Goal: Transaction & Acquisition: Purchase product/service

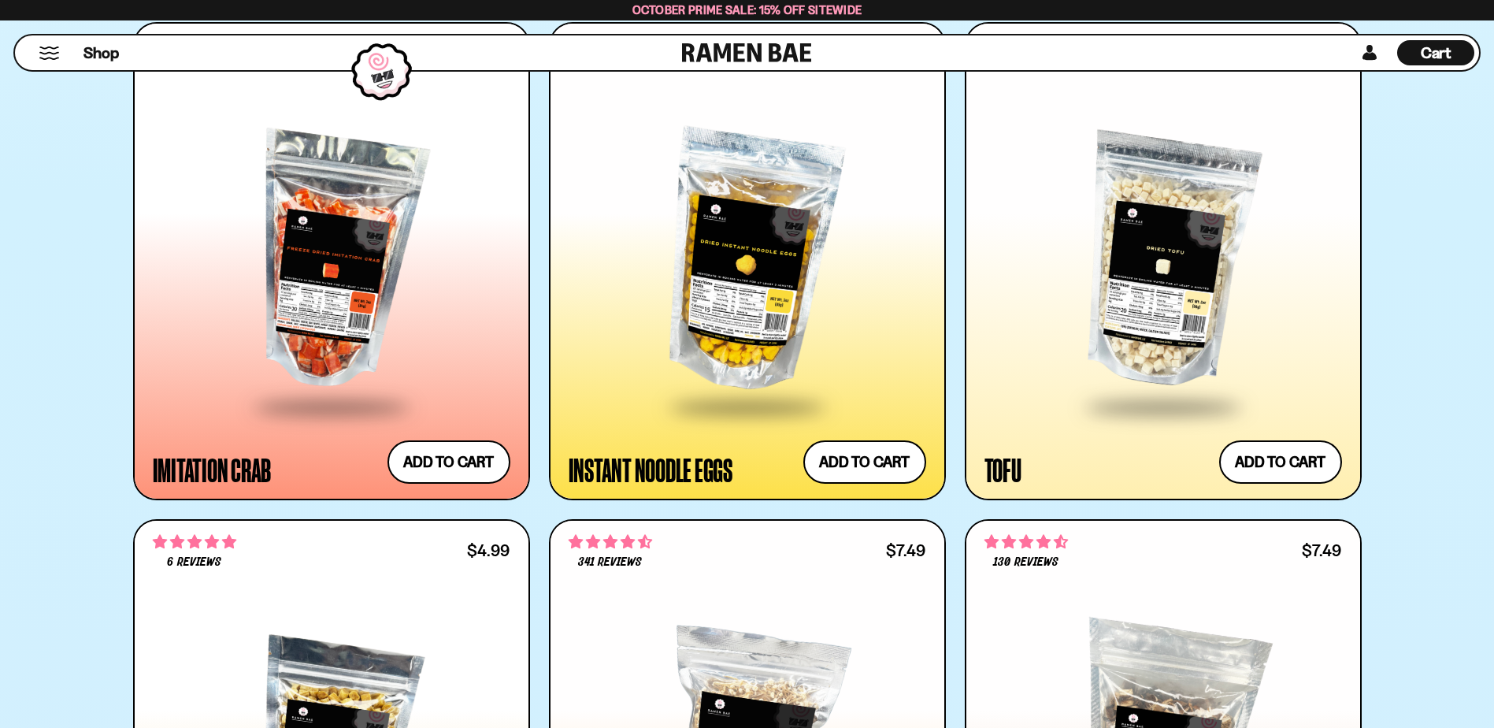
scroll to position [2992, 0]
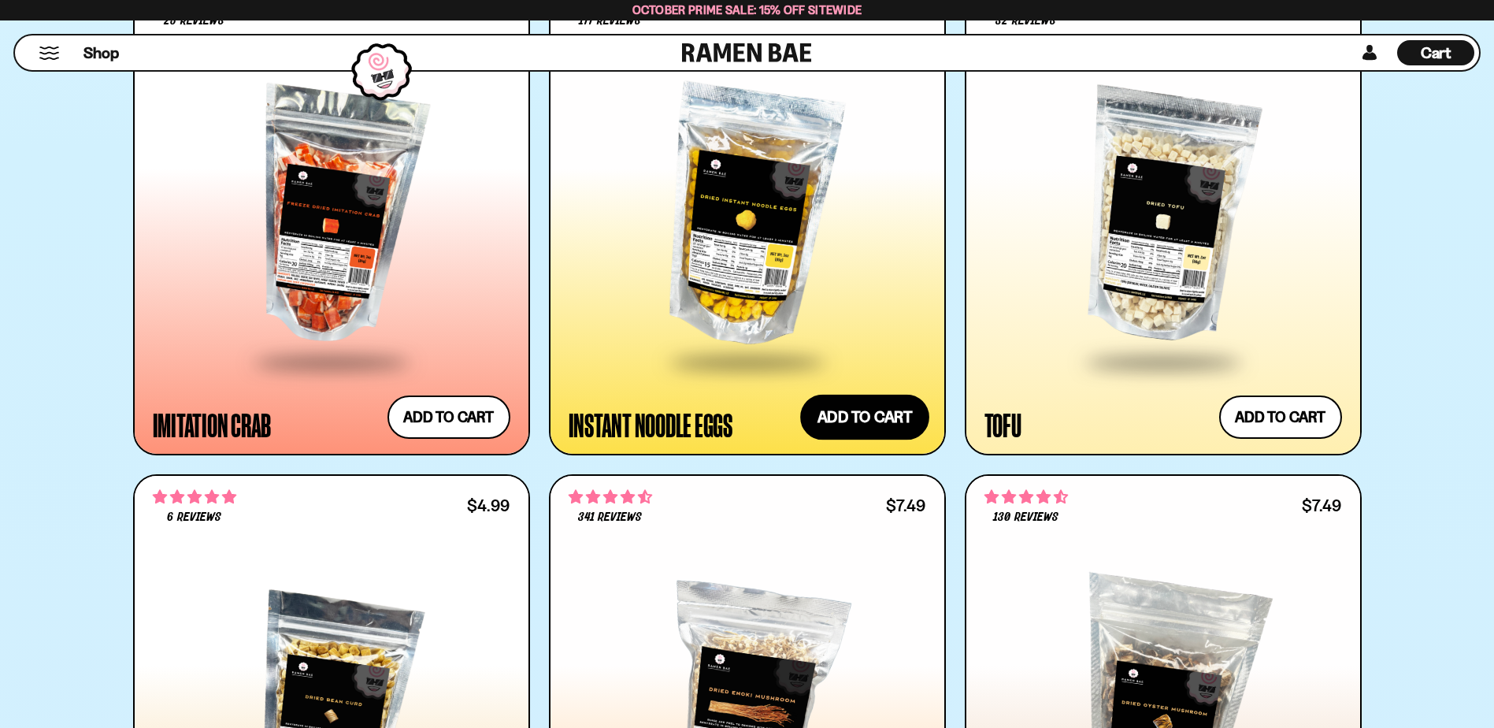
click at [853, 413] on button "Add to cart Add ― Regular price $7.49 Regular price Sale price $7.49 Unit price…" at bounding box center [864, 417] width 129 height 46
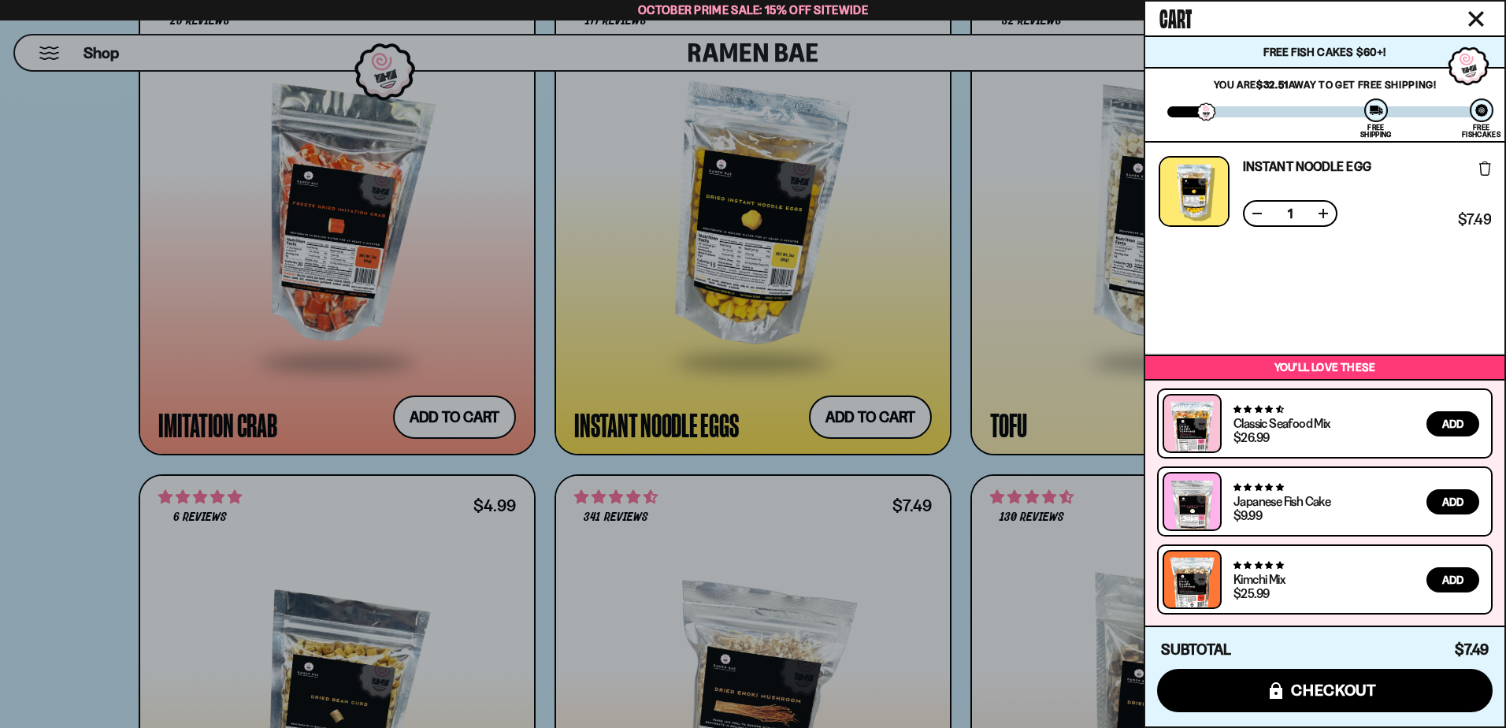
click at [89, 338] on div at bounding box center [753, 364] width 1506 height 728
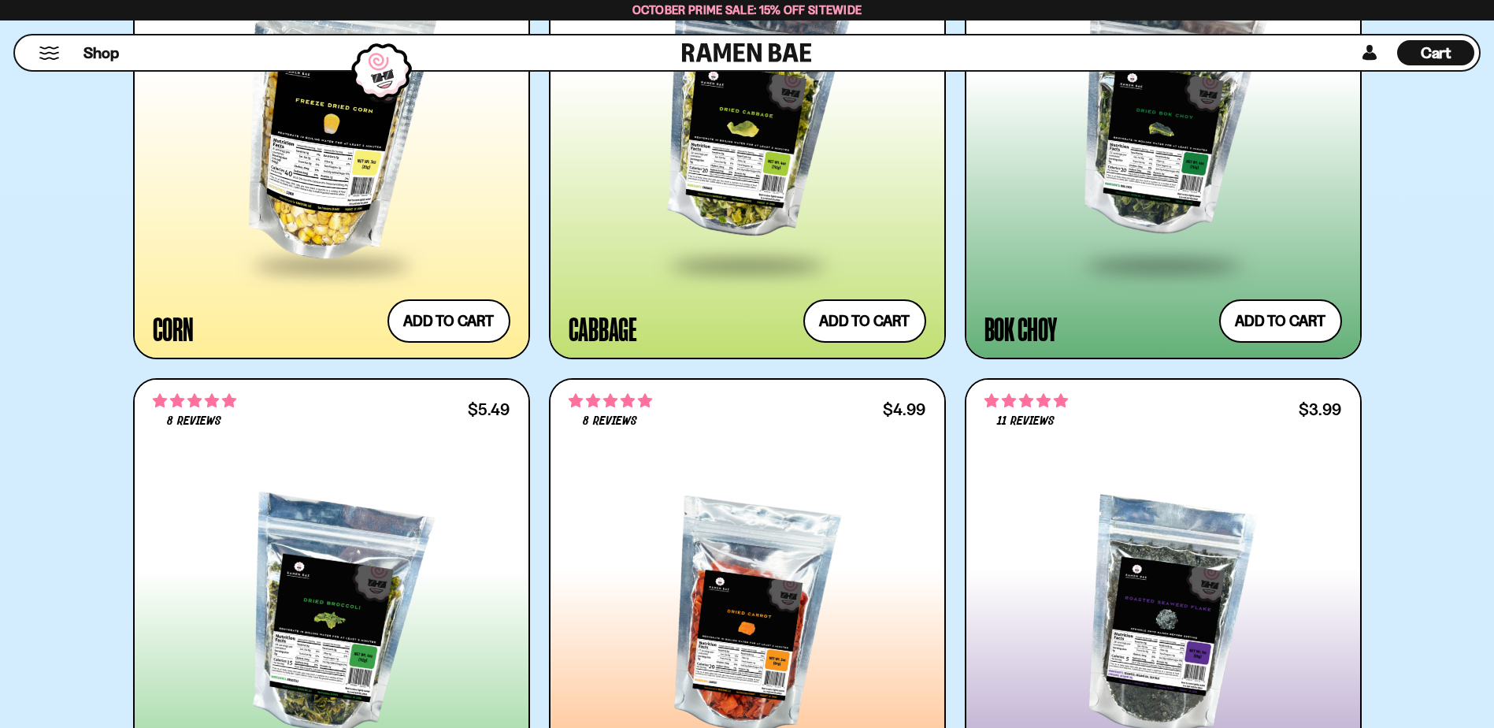
scroll to position [4567, 0]
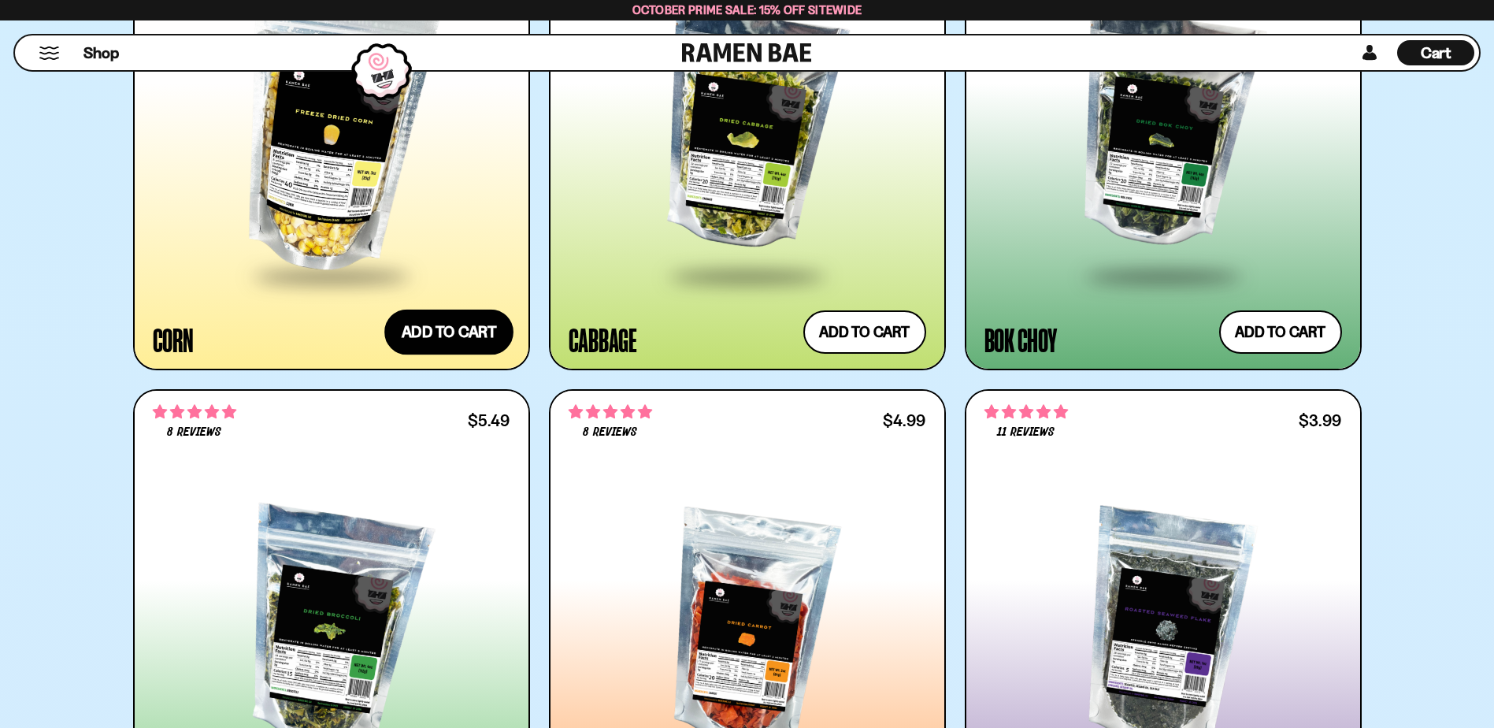
click at [421, 333] on button "Add to cart Add ― Regular price $7.49 Regular price Sale price $7.49 Unit price…" at bounding box center [448, 332] width 129 height 46
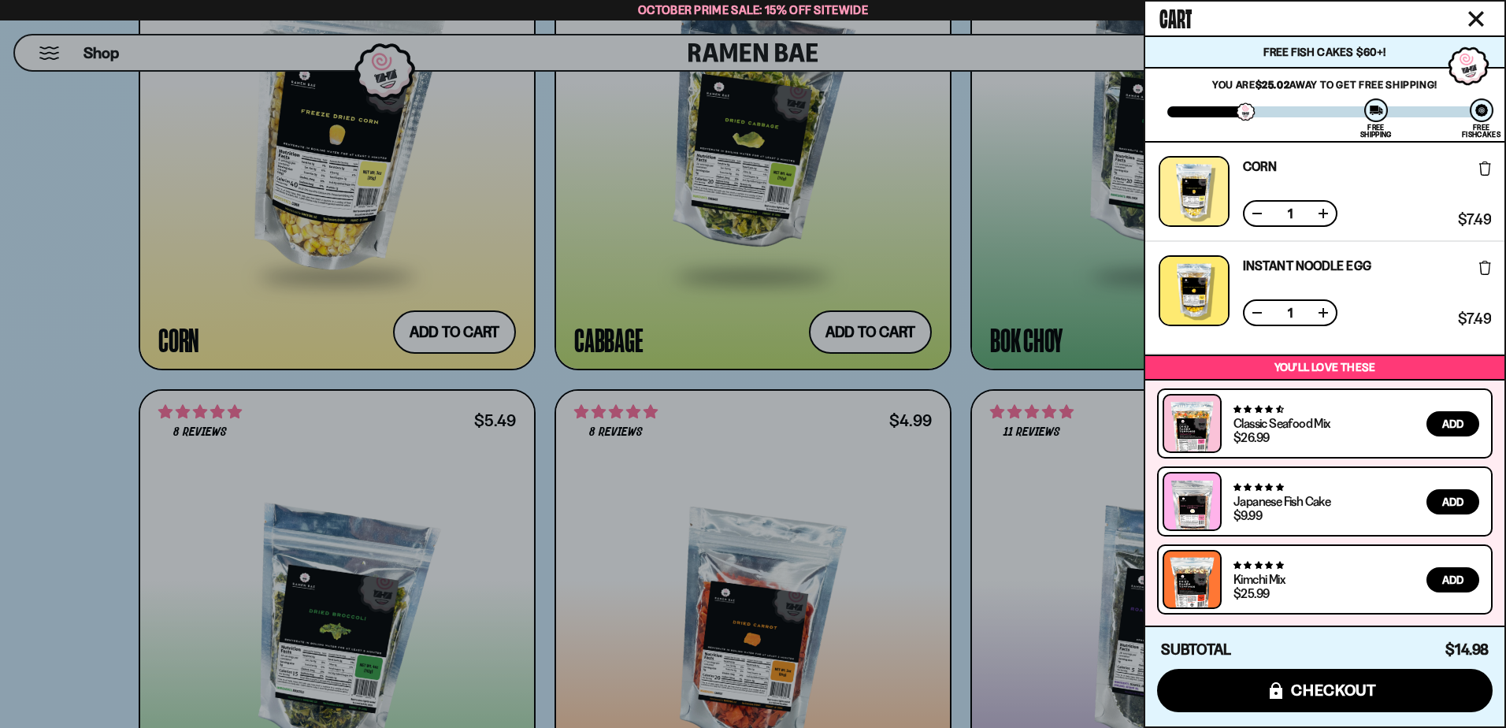
click at [93, 413] on div at bounding box center [753, 364] width 1506 height 728
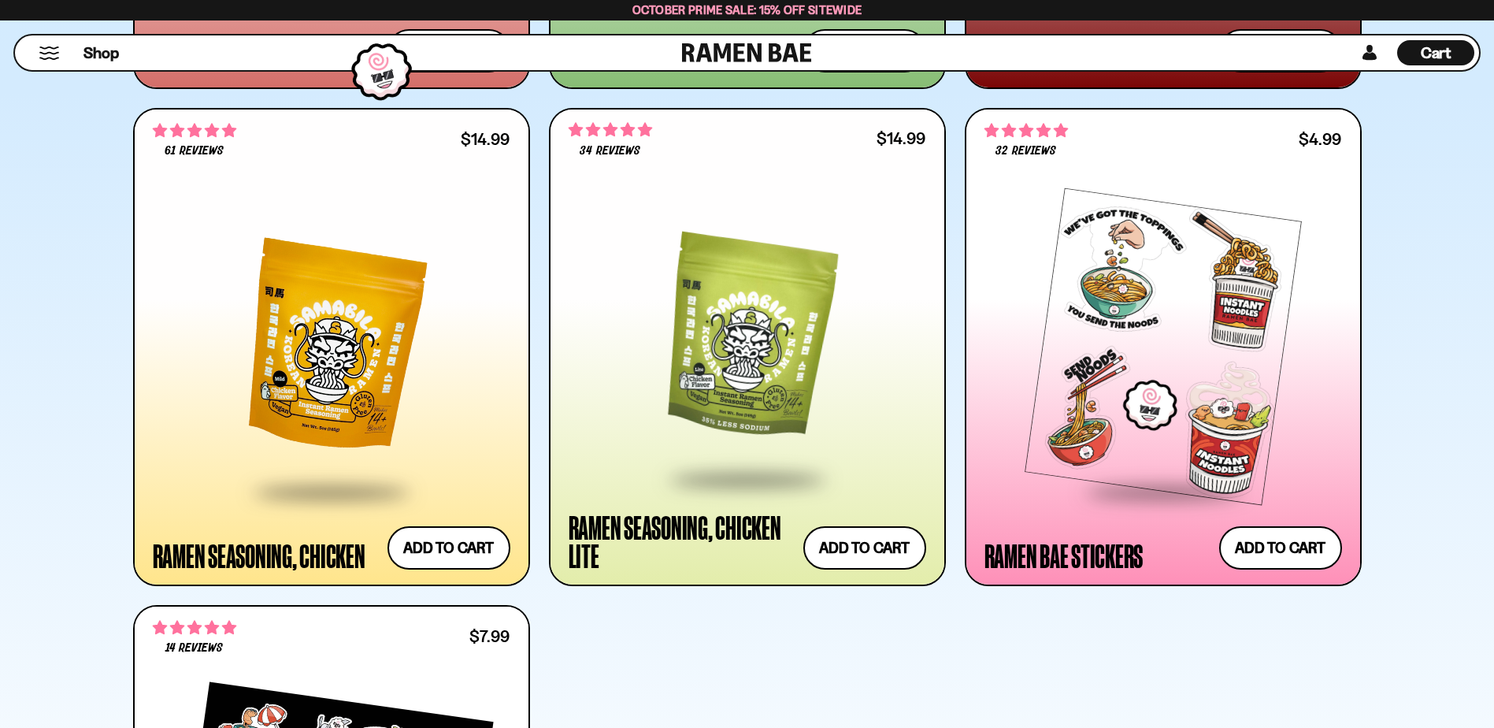
scroll to position [5827, 0]
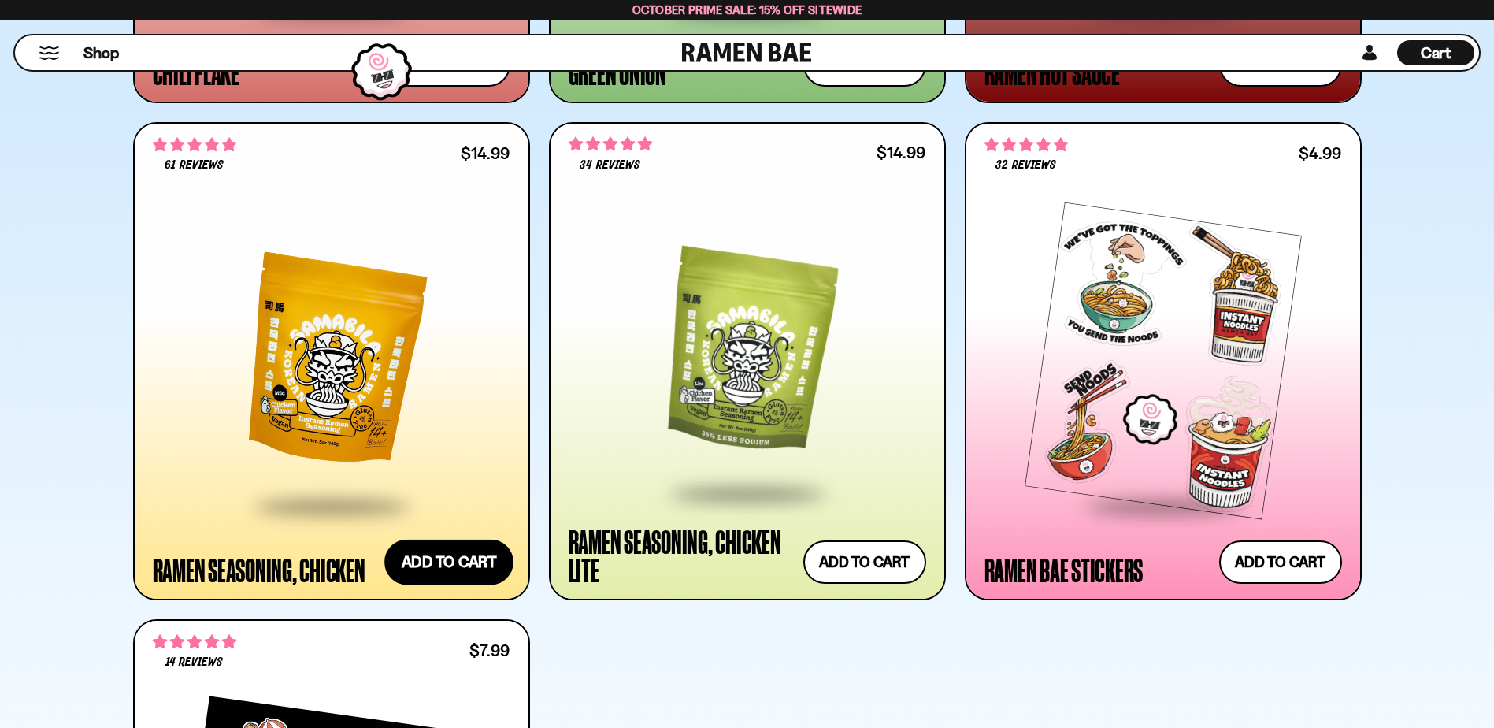
click at [442, 557] on button "Add to cart Add ― Regular price $14.99 Regular price Sale price $14.99 Unit pri…" at bounding box center [448, 562] width 129 height 46
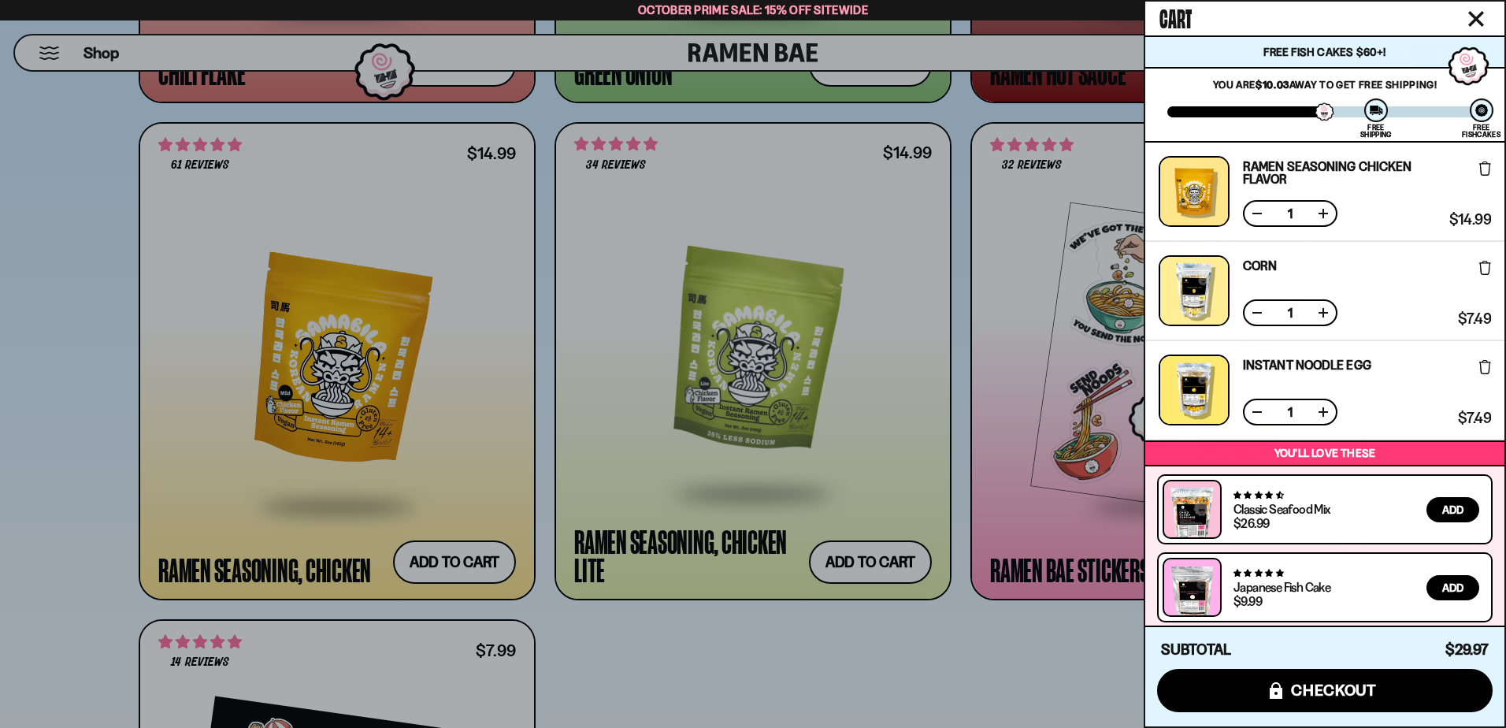
click at [885, 629] on div at bounding box center [753, 364] width 1506 height 728
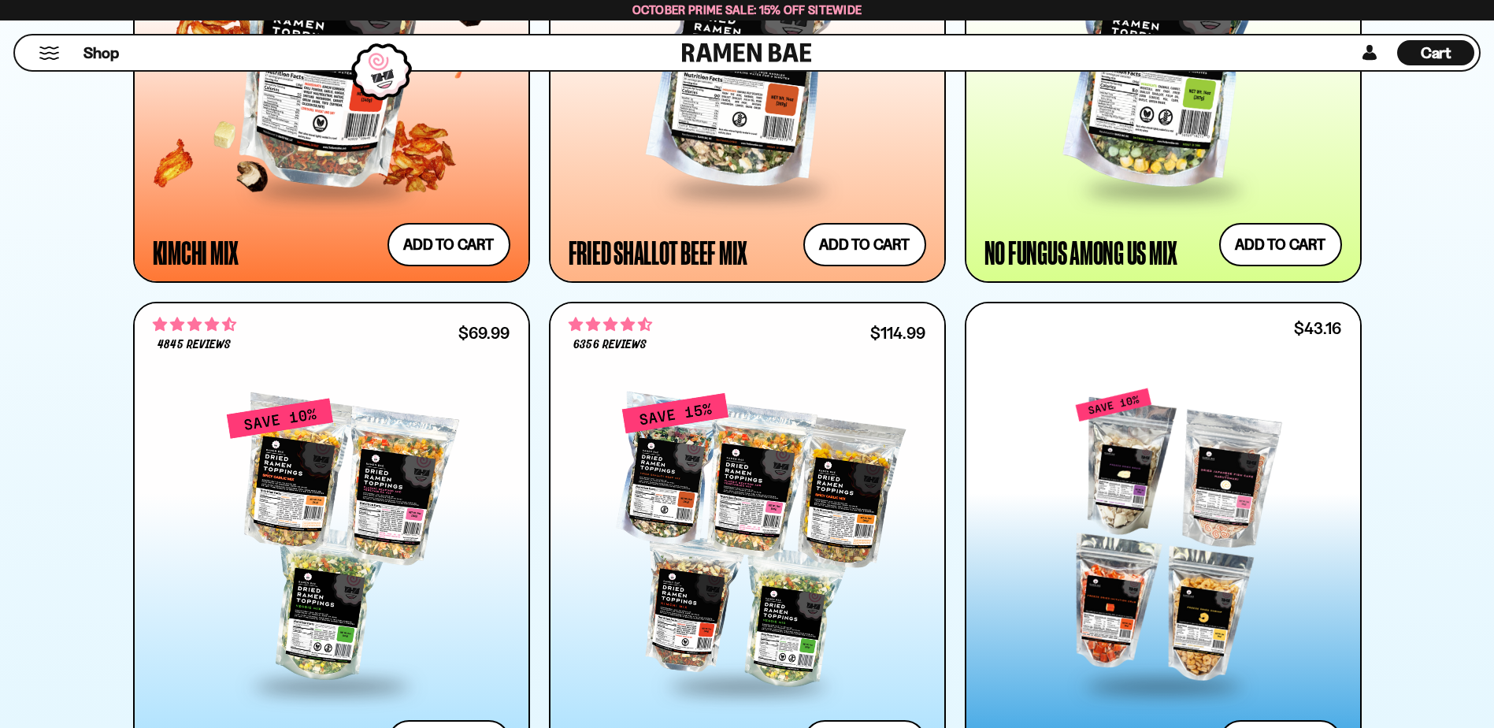
scroll to position [1732, 0]
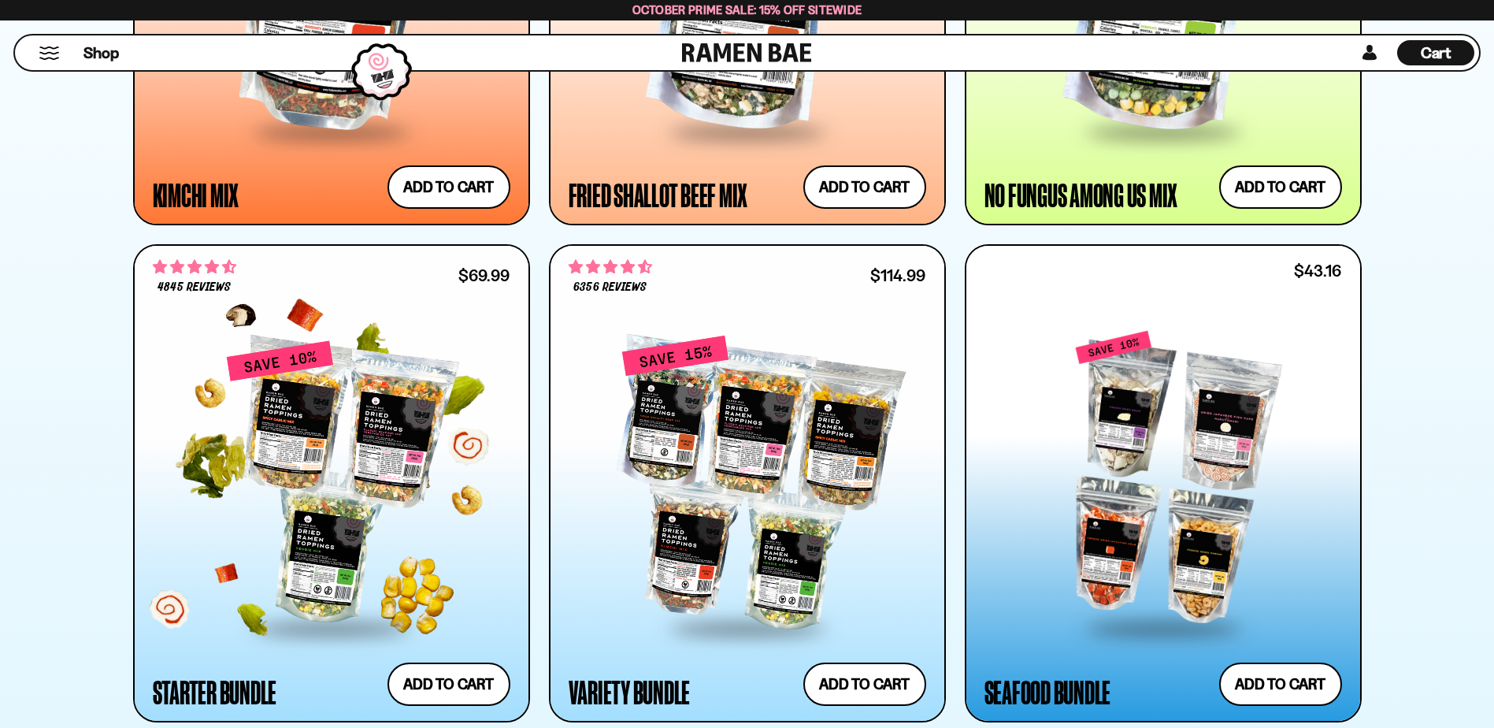
click at [324, 428] on div at bounding box center [331, 482] width 357 height 287
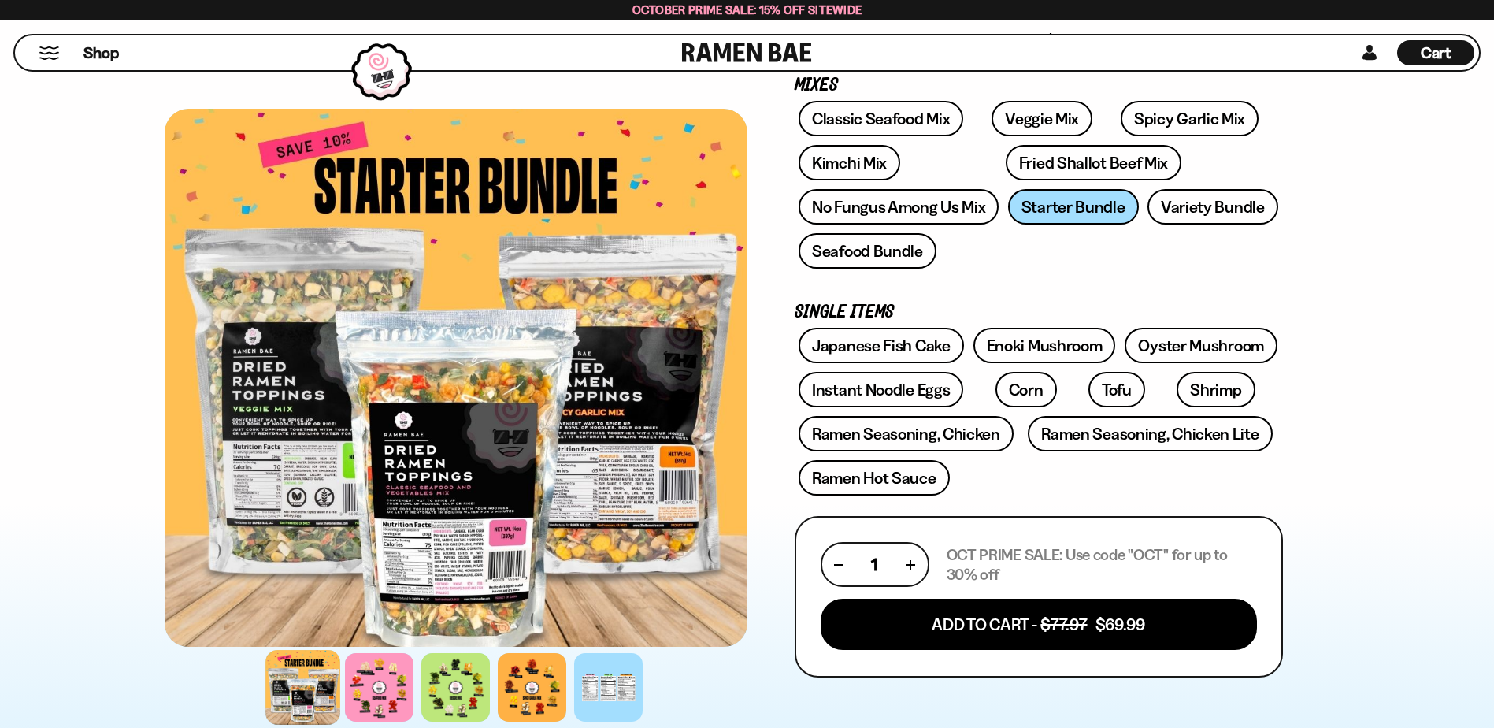
scroll to position [315, 0]
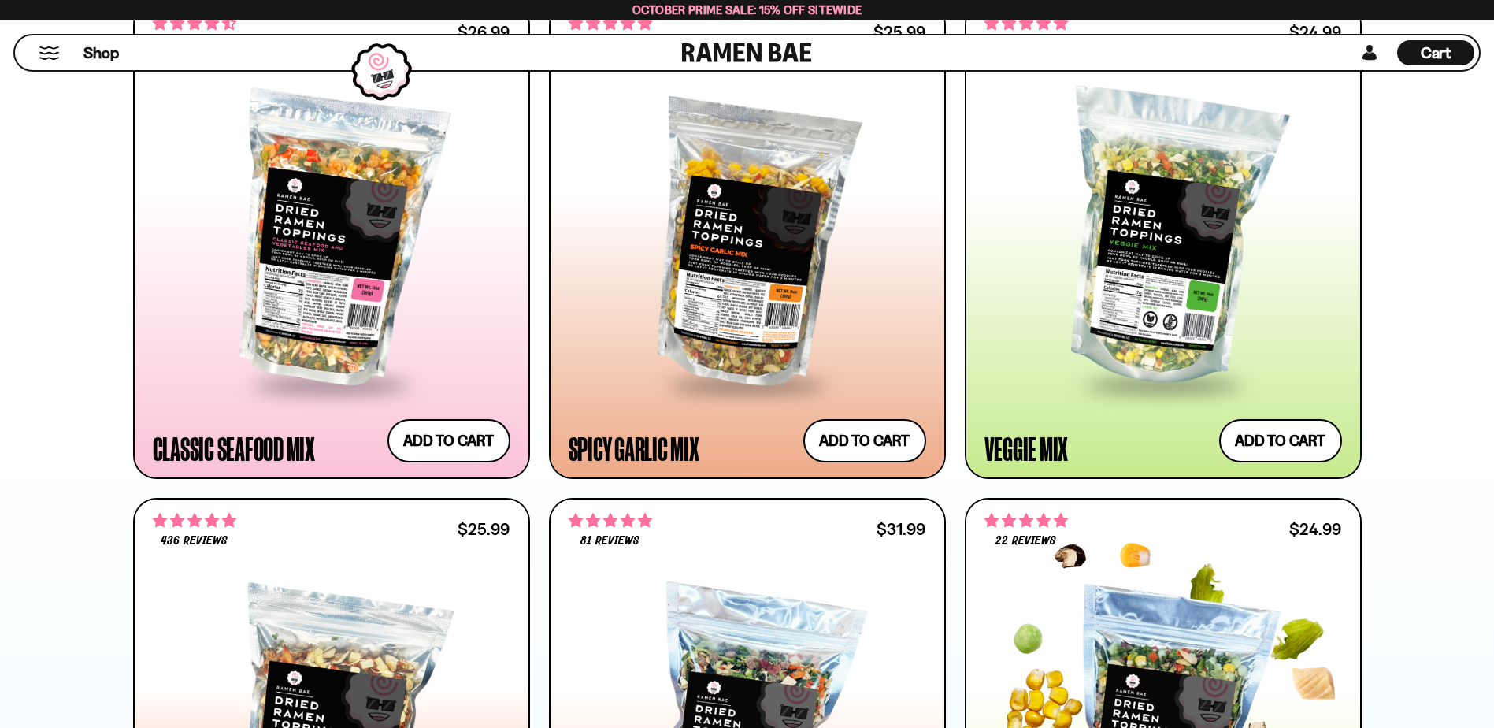
scroll to position [945, 0]
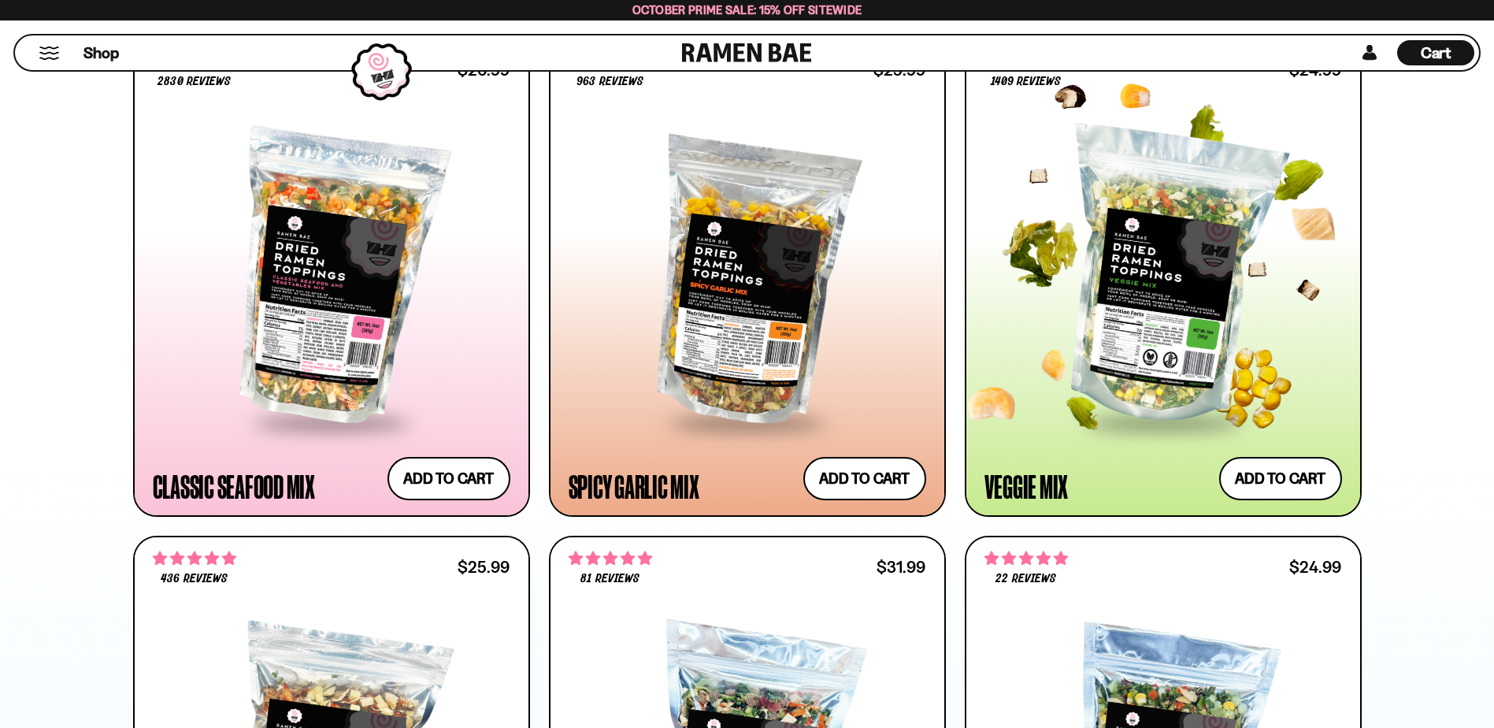
click at [1176, 346] on div at bounding box center [1162, 277] width 357 height 287
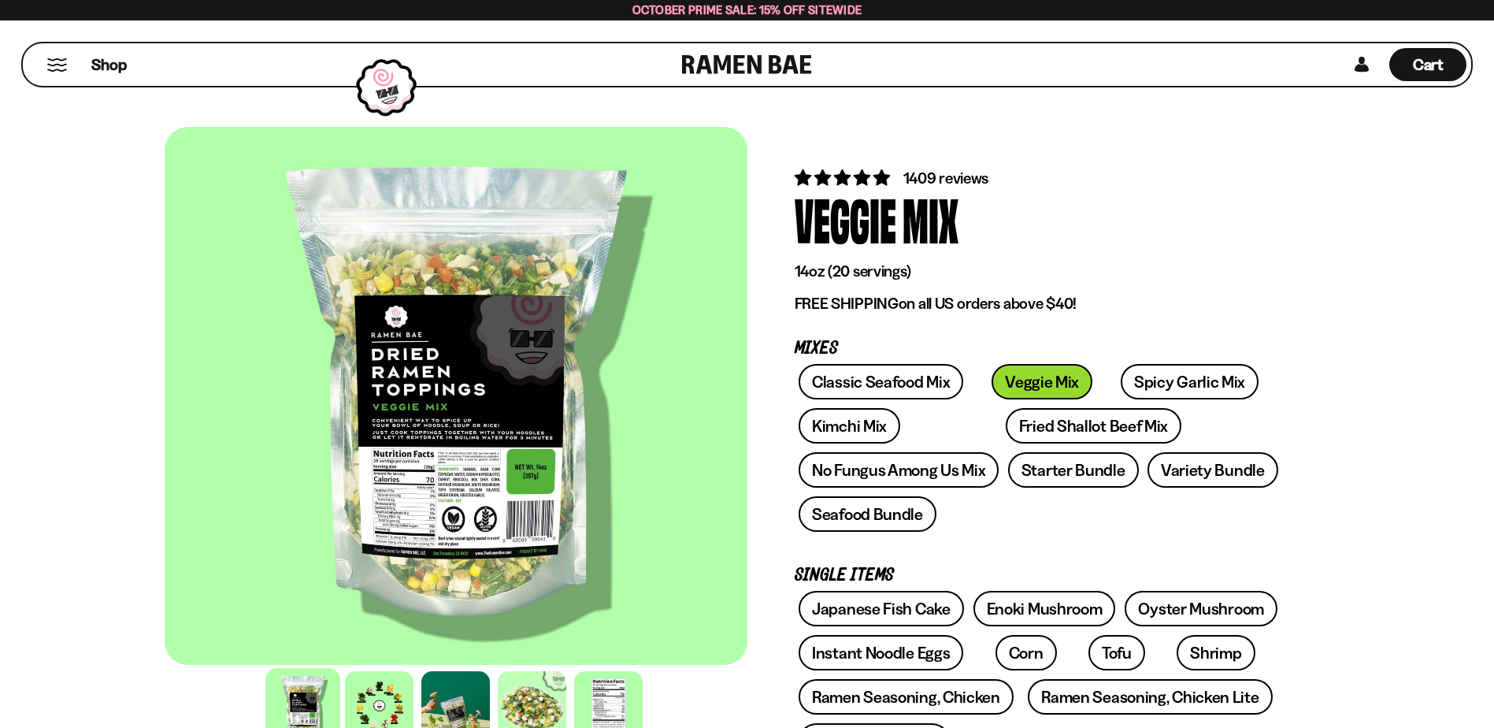
scroll to position [394, 0]
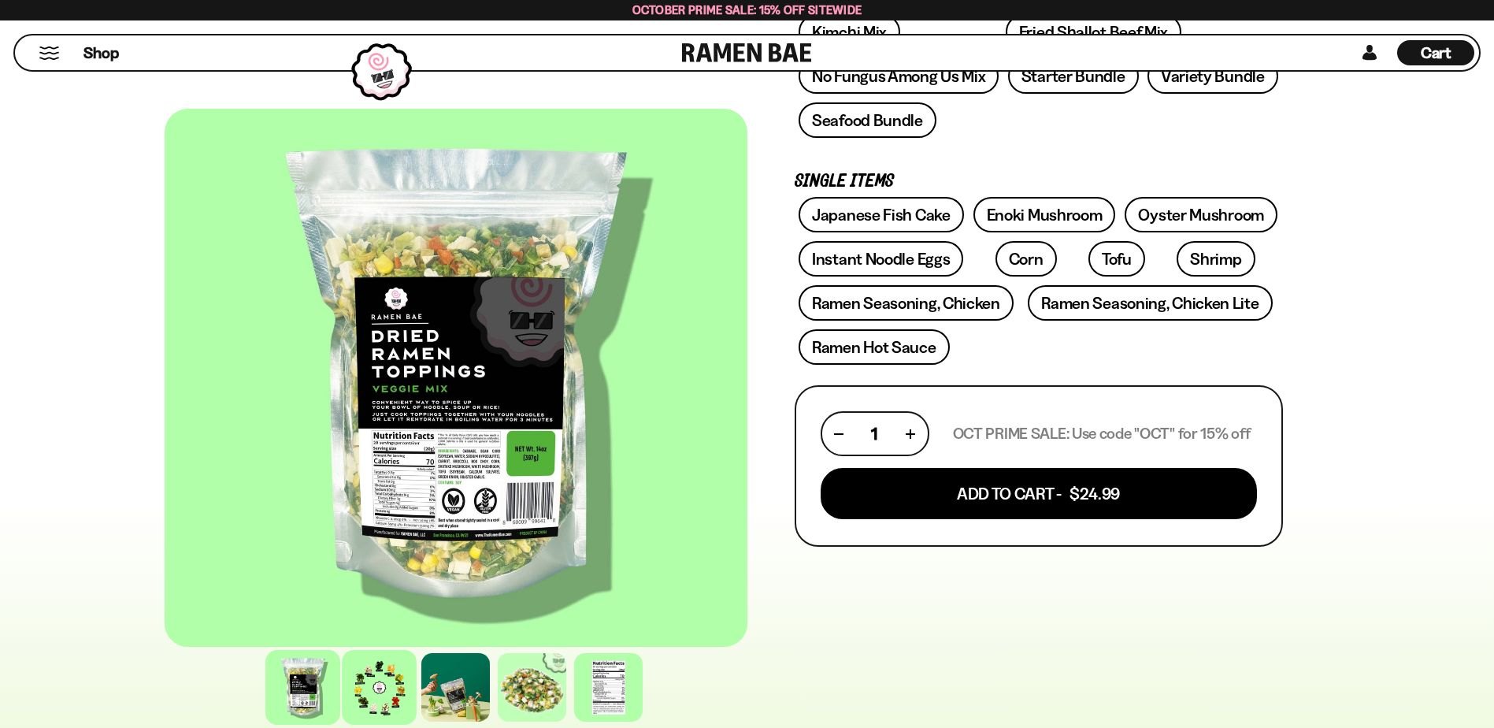
click at [374, 680] on div at bounding box center [379, 687] width 75 height 75
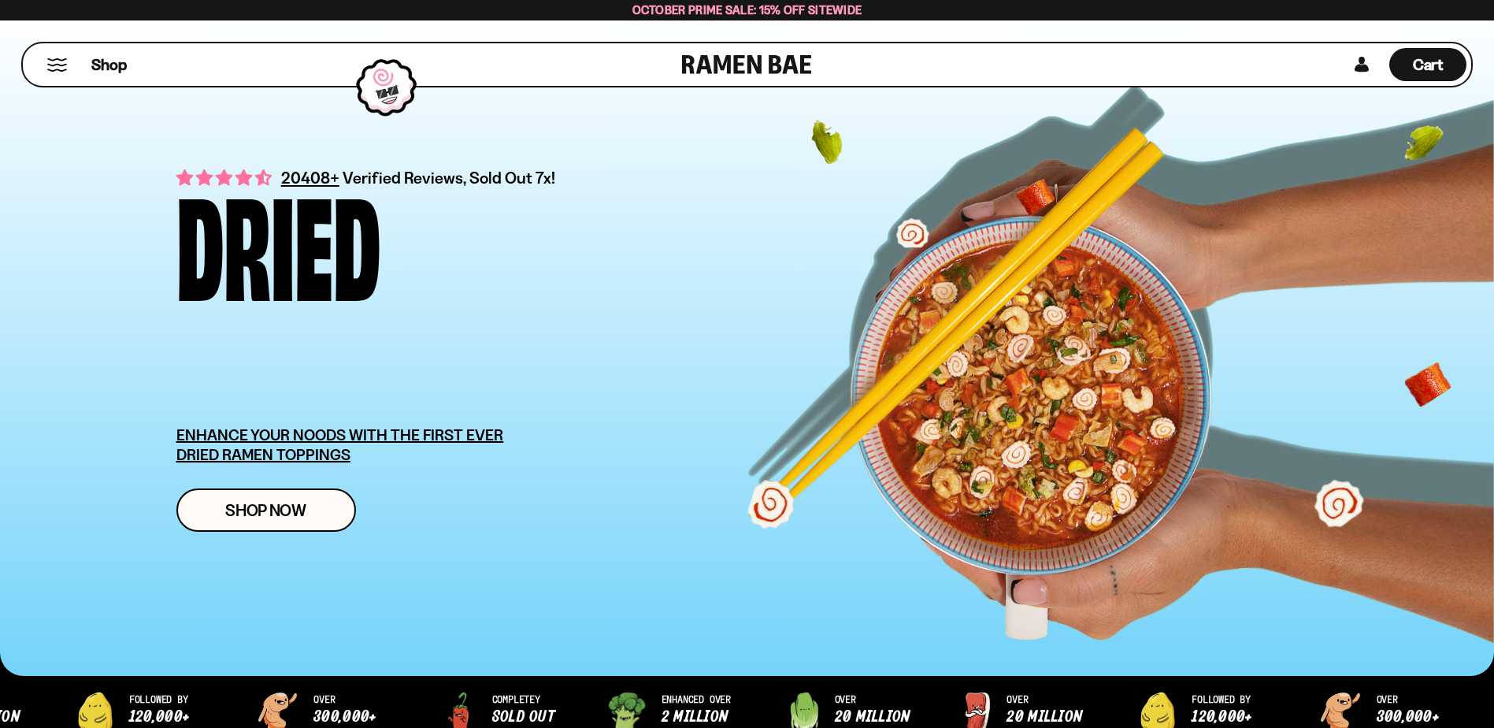
scroll to position [945, 0]
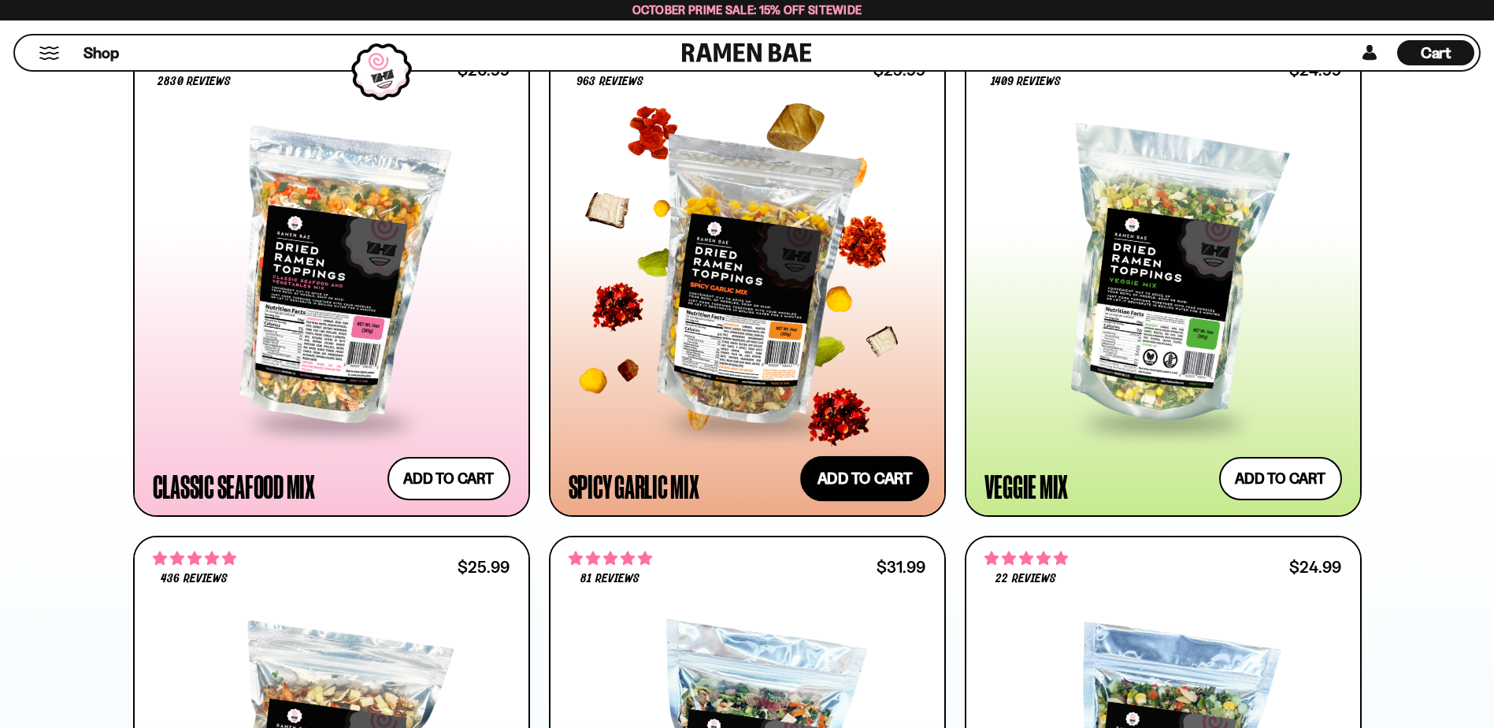
click at [864, 489] on button "Add to cart Add ― Regular price $25.99 Regular price Sale price $25.99 Unit pri…" at bounding box center [864, 478] width 129 height 46
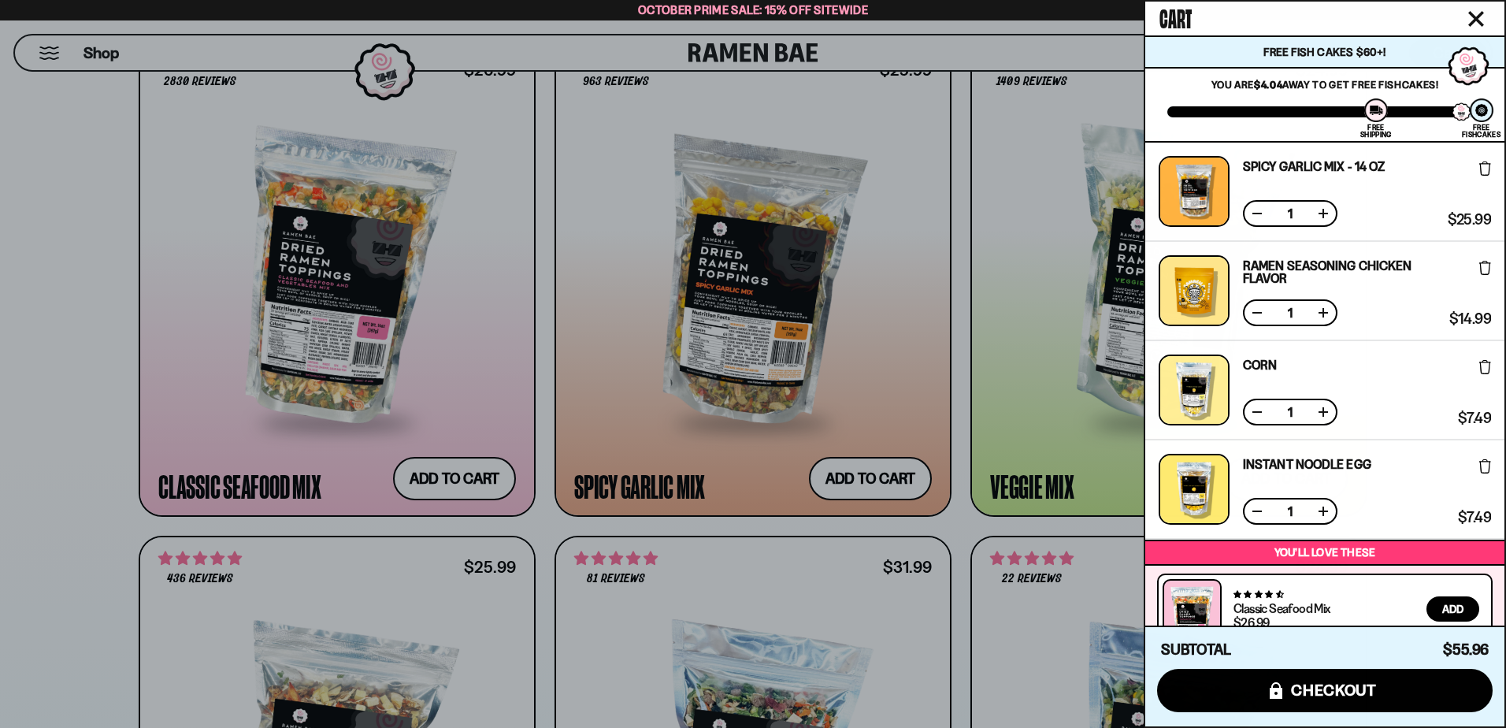
click at [79, 435] on div at bounding box center [753, 364] width 1506 height 728
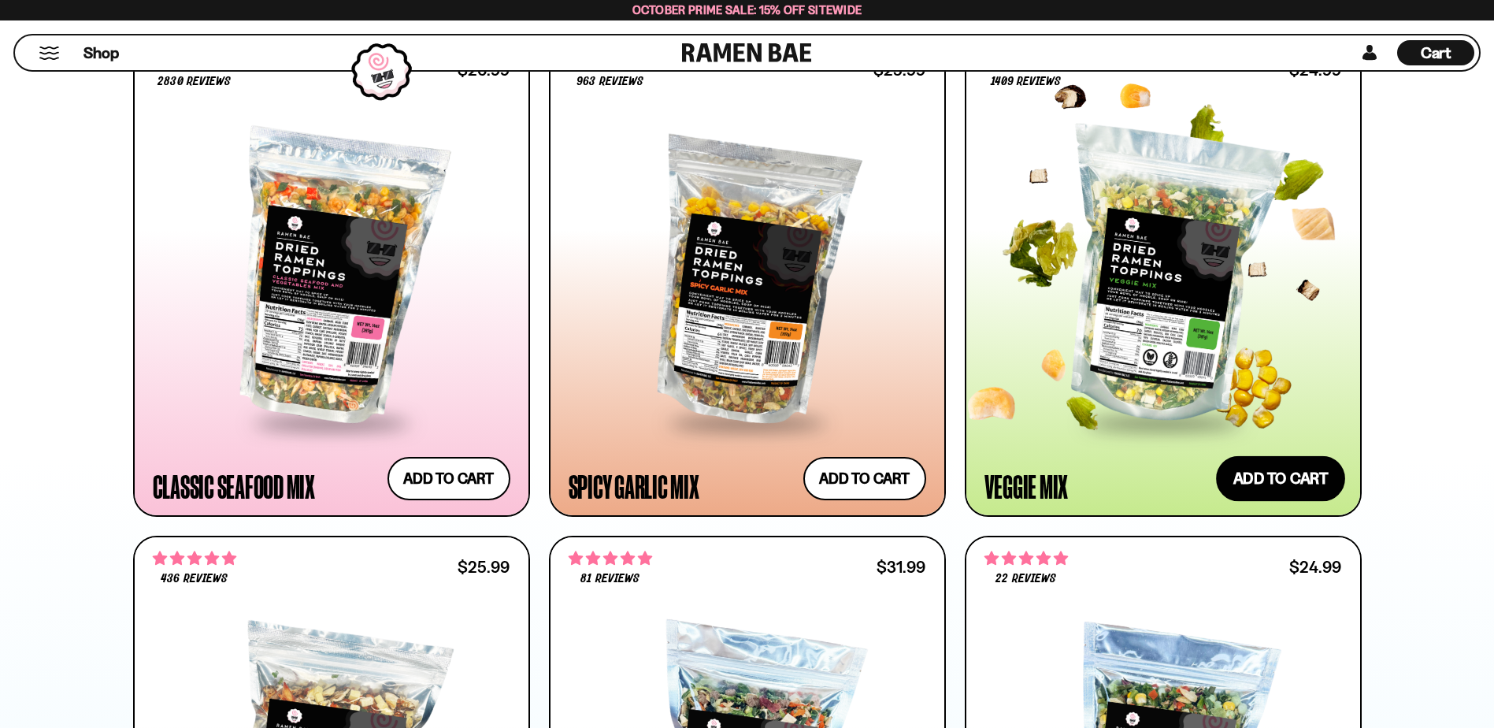
click at [1274, 468] on button "Add to cart Add ― Regular price $24.99 Regular price Sale price $24.99 Unit pri…" at bounding box center [1280, 478] width 129 height 46
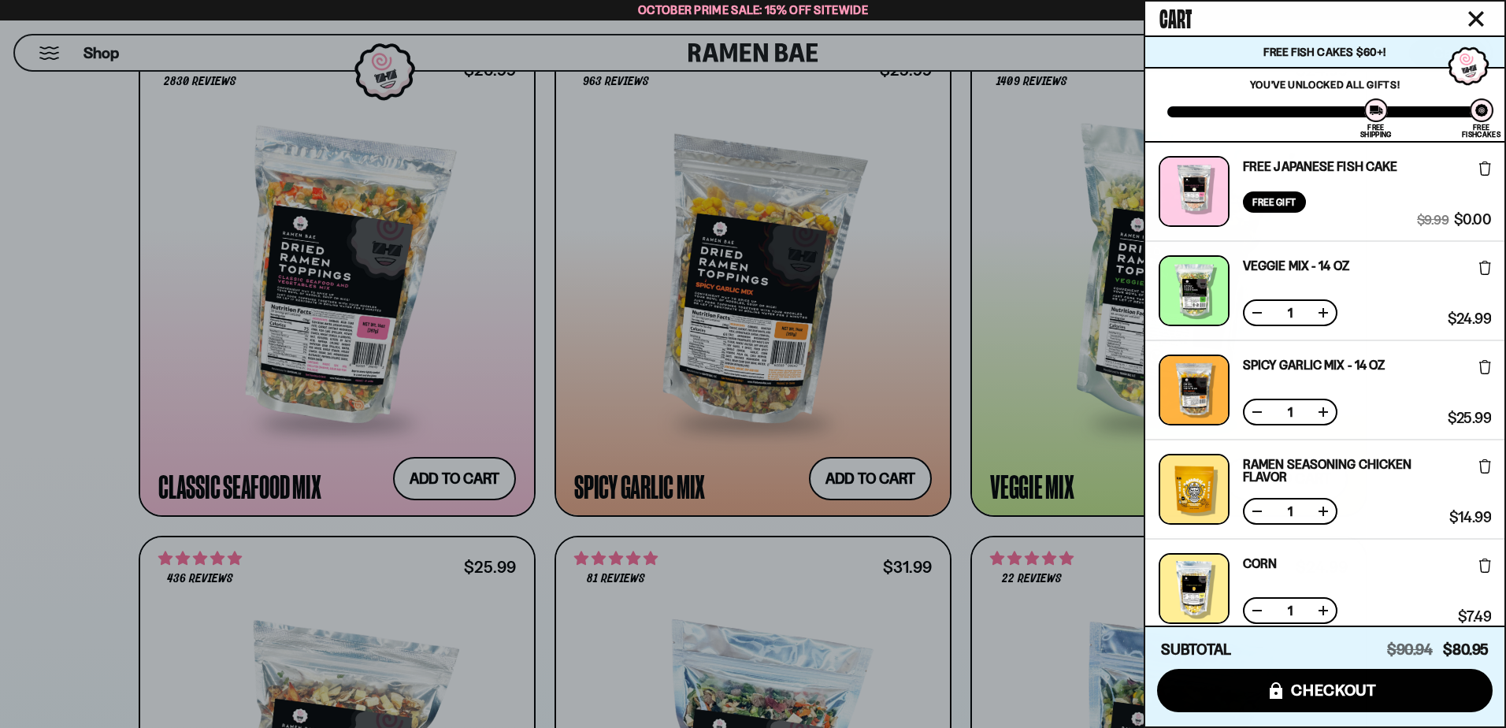
click at [1036, 35] on div at bounding box center [753, 364] width 1506 height 728
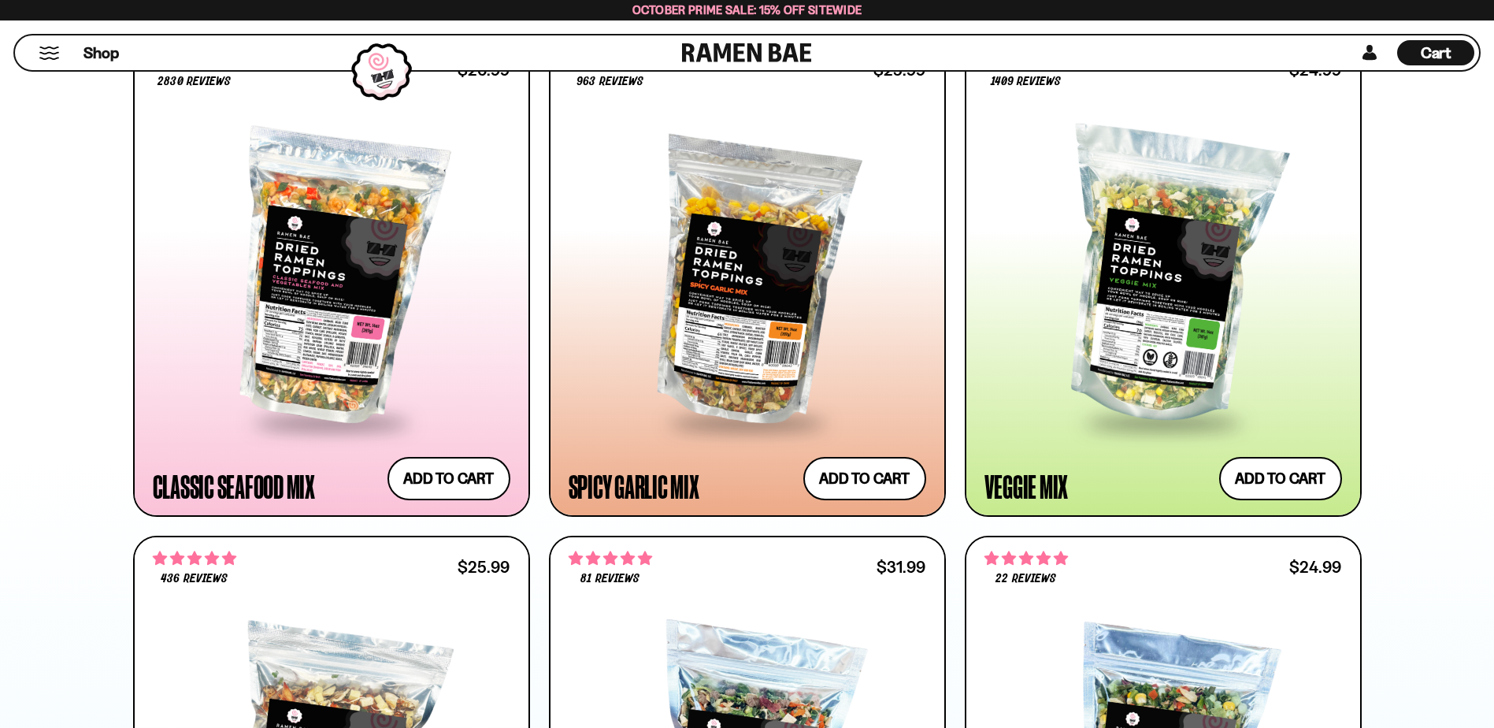
click at [1440, 59] on span "Cart" at bounding box center [1435, 52] width 31 height 19
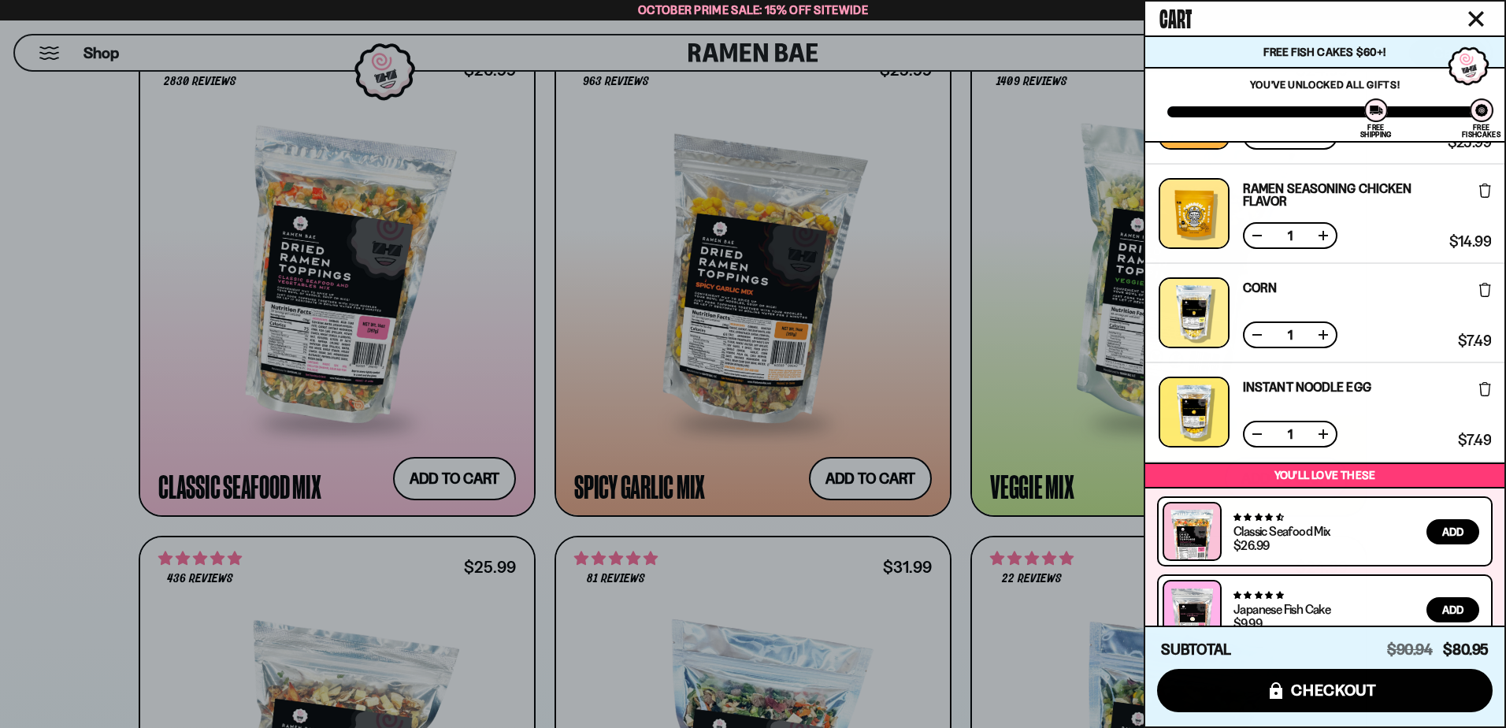
scroll to position [315, 0]
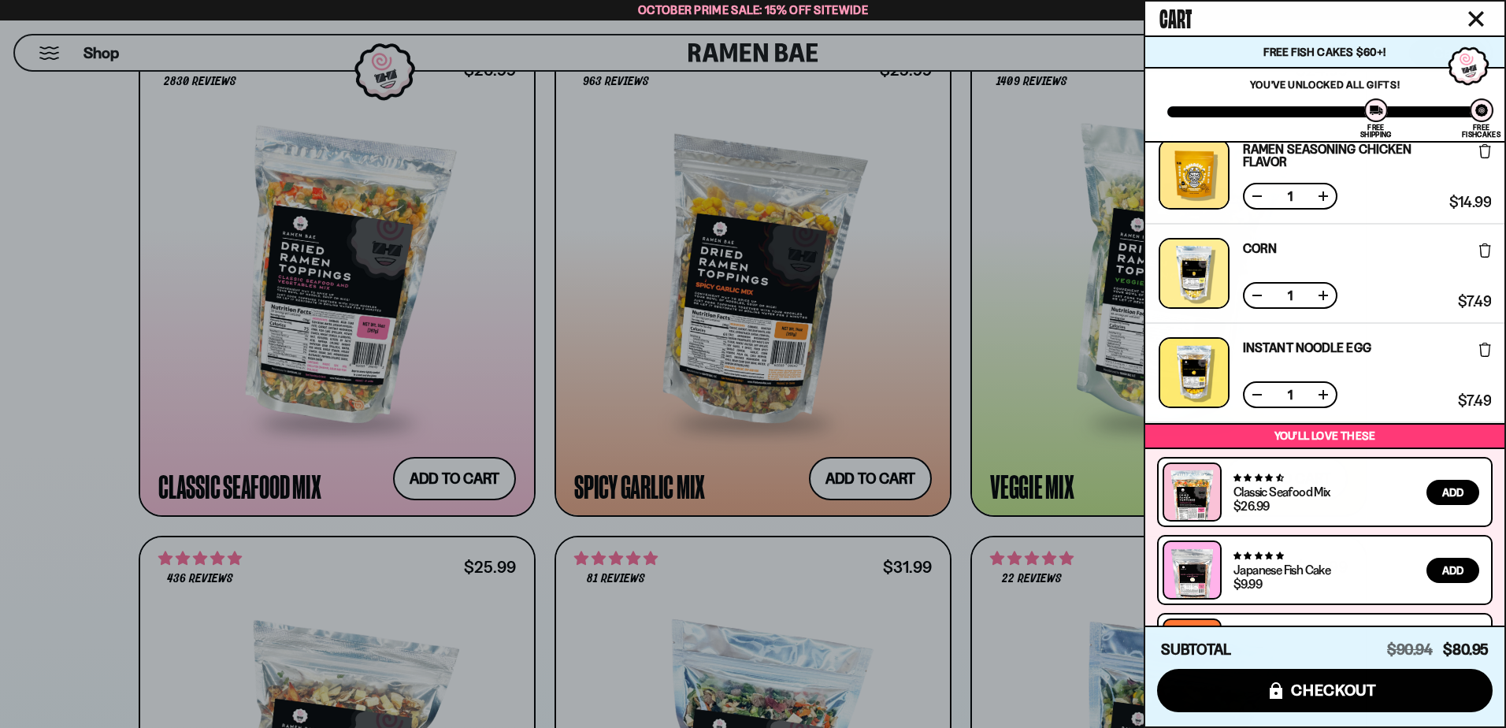
click at [1482, 243] on button at bounding box center [1485, 249] width 12 height 30
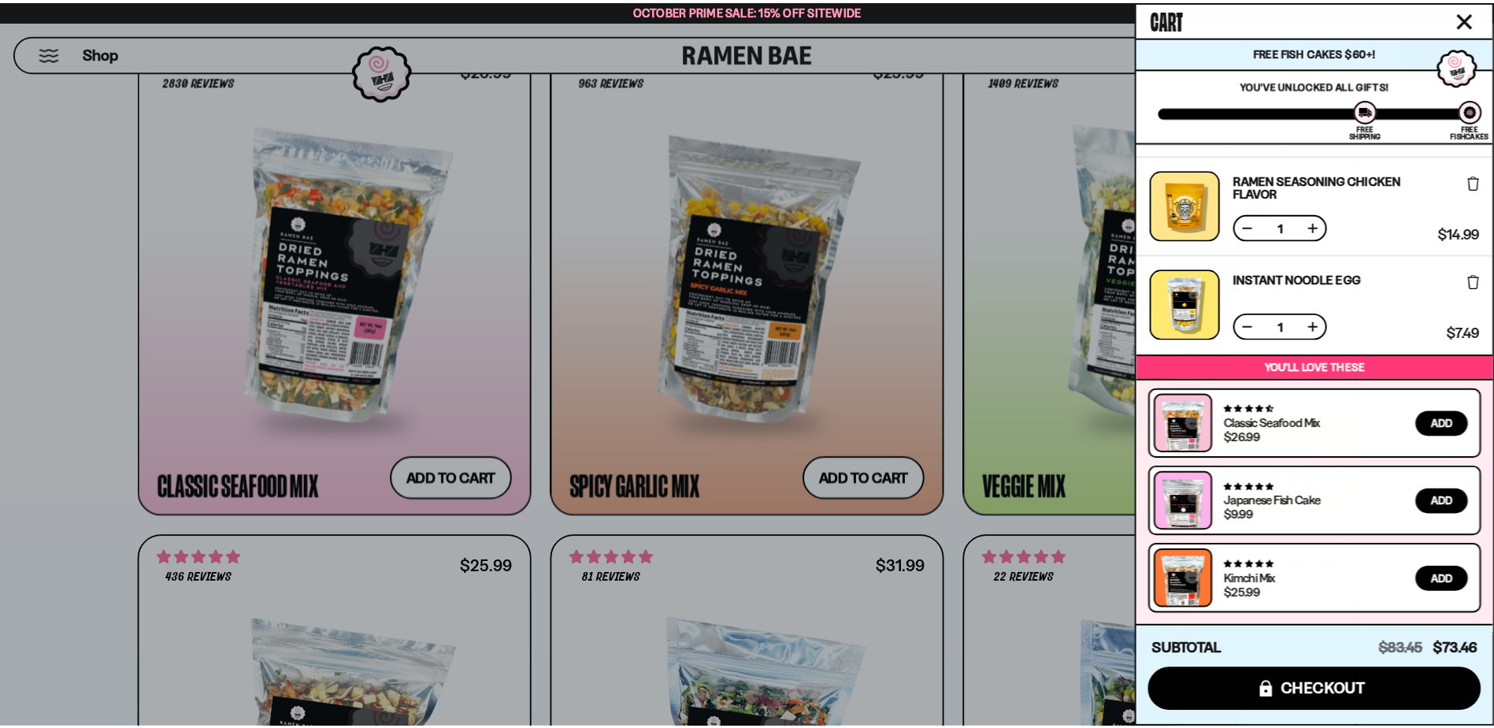
scroll to position [284, 0]
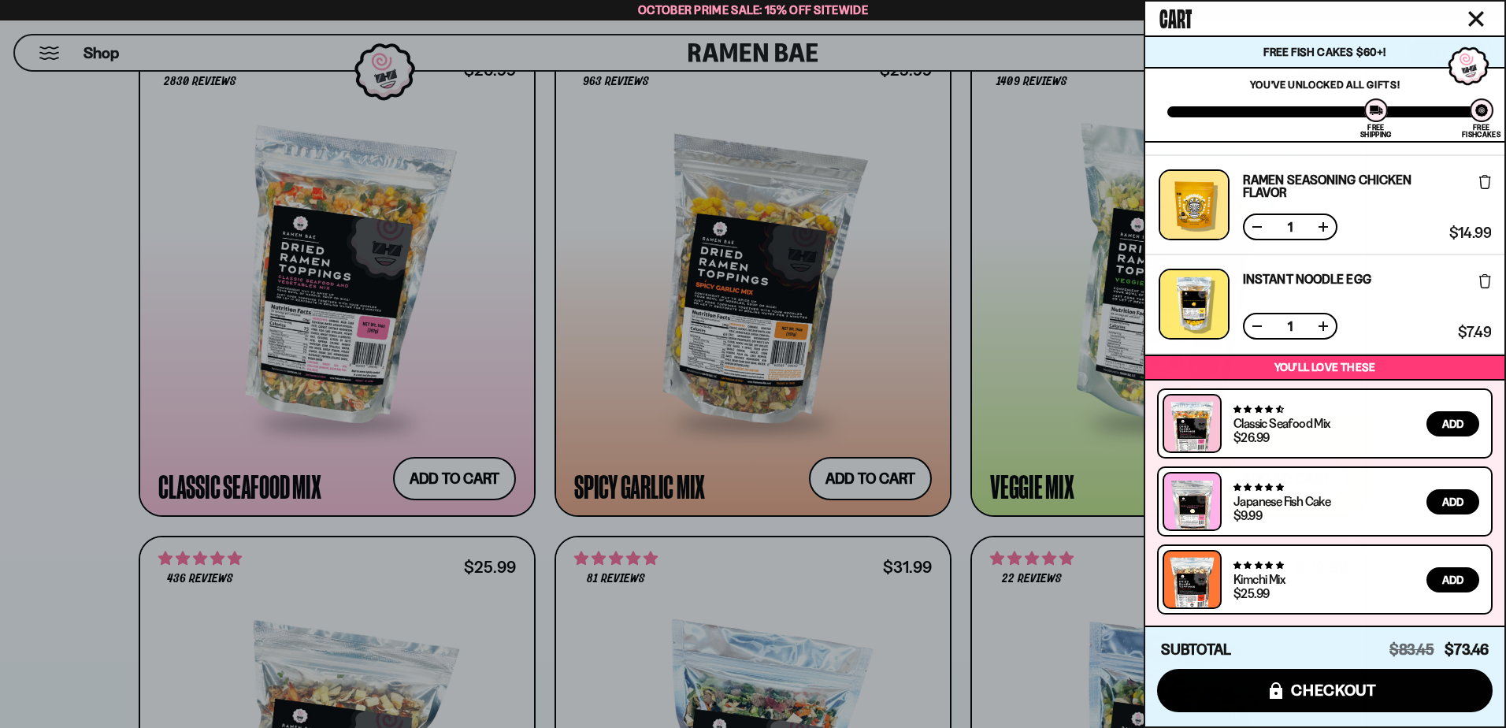
click at [110, 371] on div at bounding box center [753, 364] width 1506 height 728
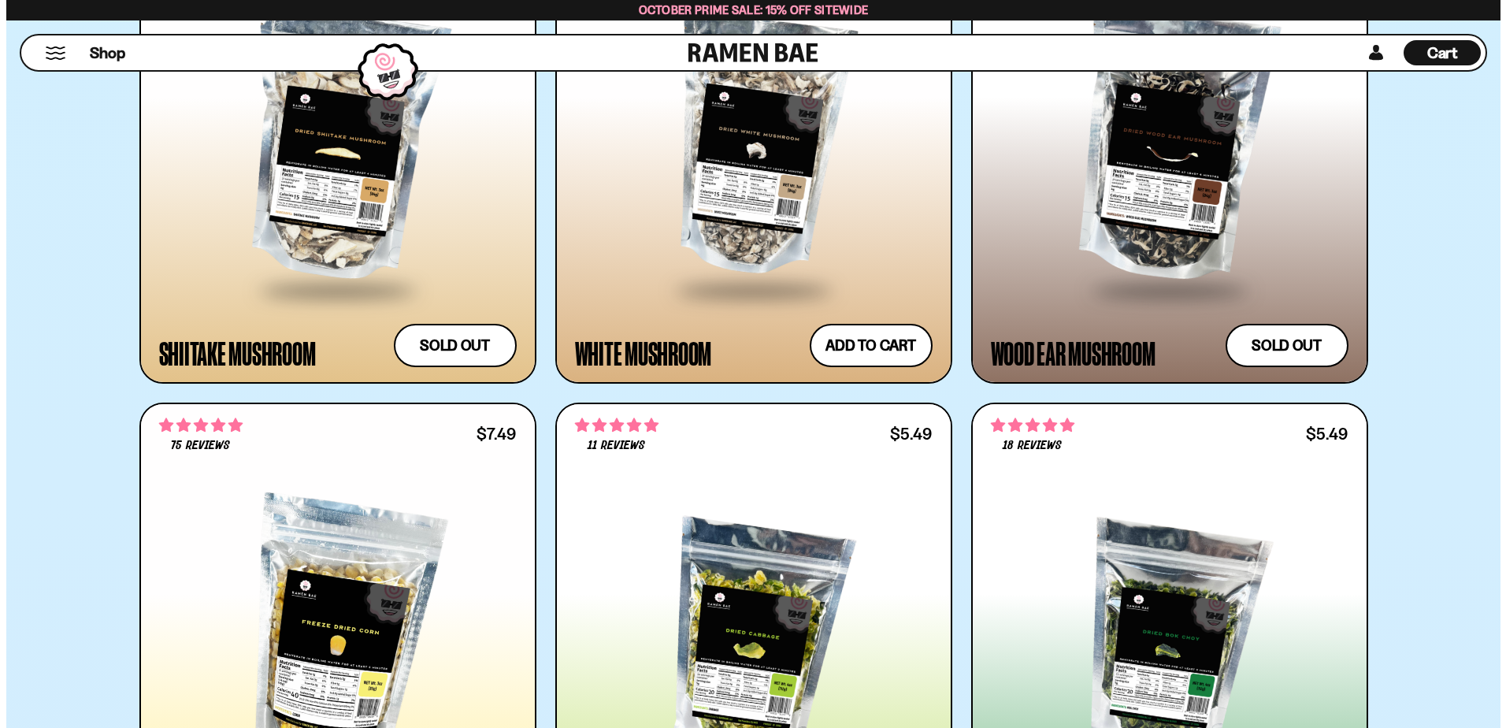
scroll to position [4331, 0]
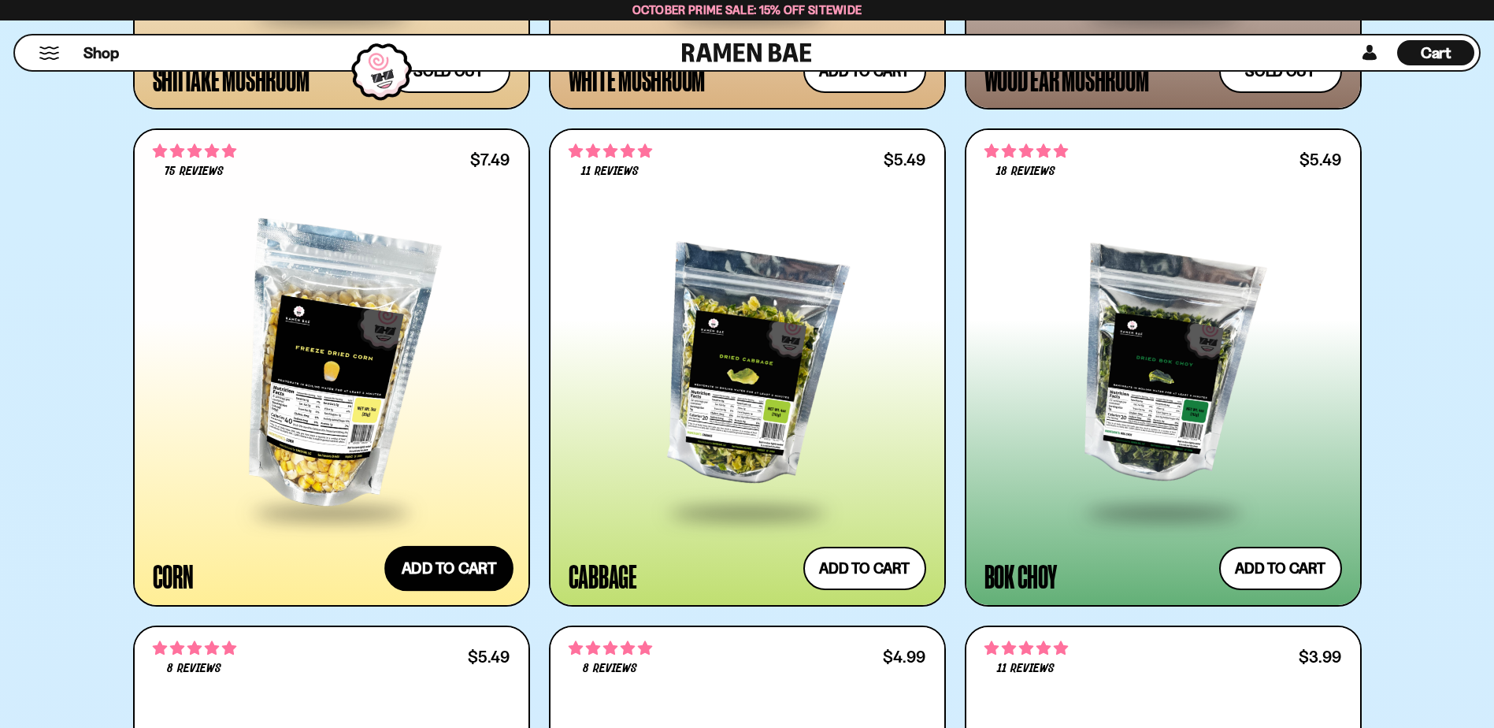
click at [431, 558] on button "Add to cart Add ― Regular price $7.49 Regular price Sale price $7.49 Unit price…" at bounding box center [448, 569] width 129 height 46
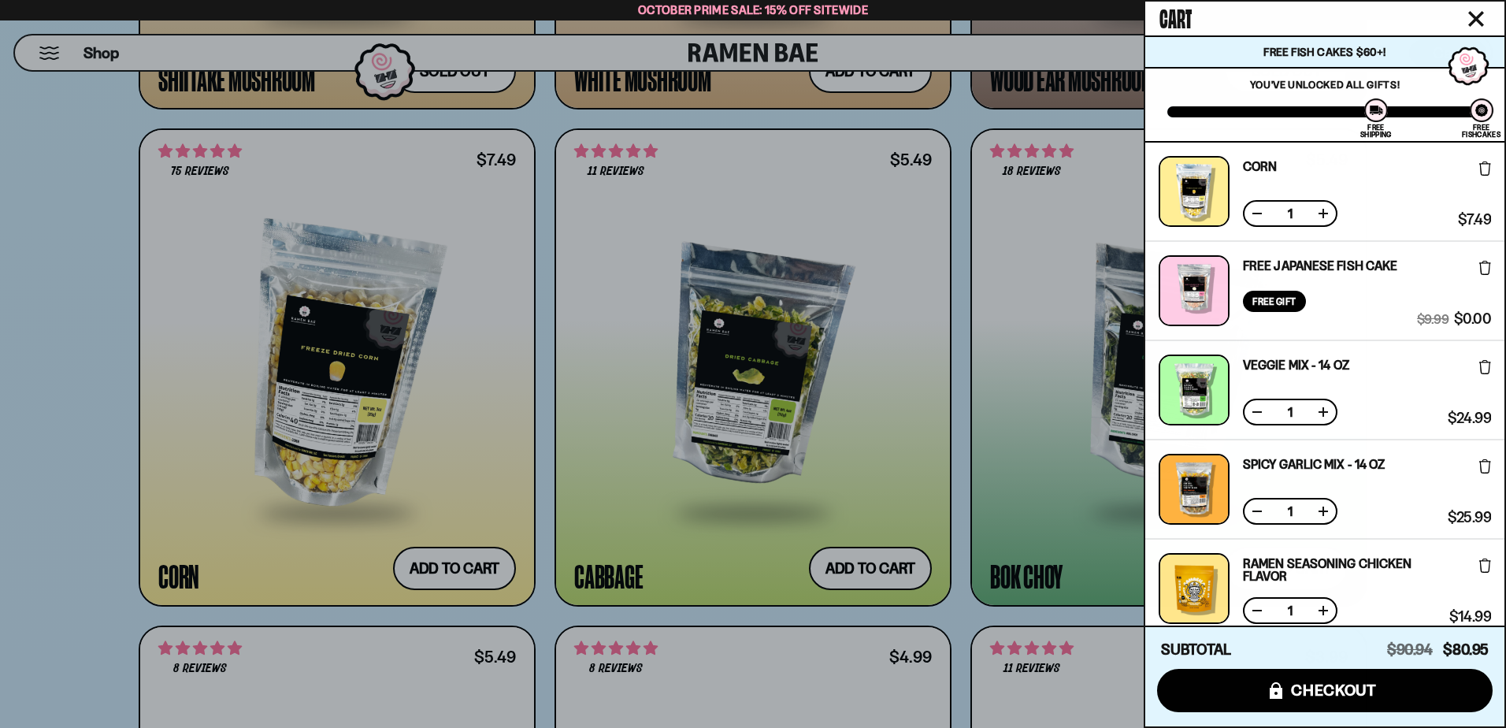
scroll to position [383, 0]
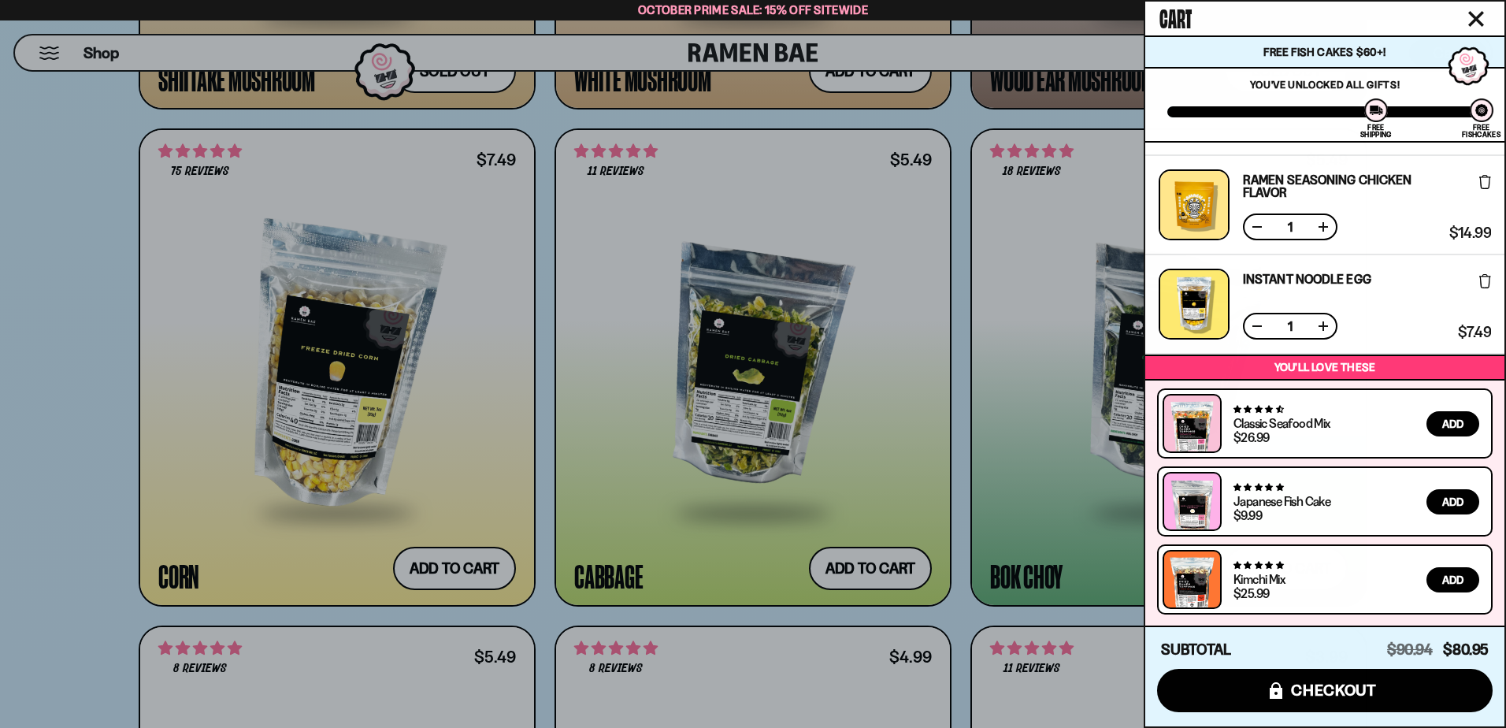
click at [1258, 225] on button at bounding box center [1257, 227] width 16 height 16
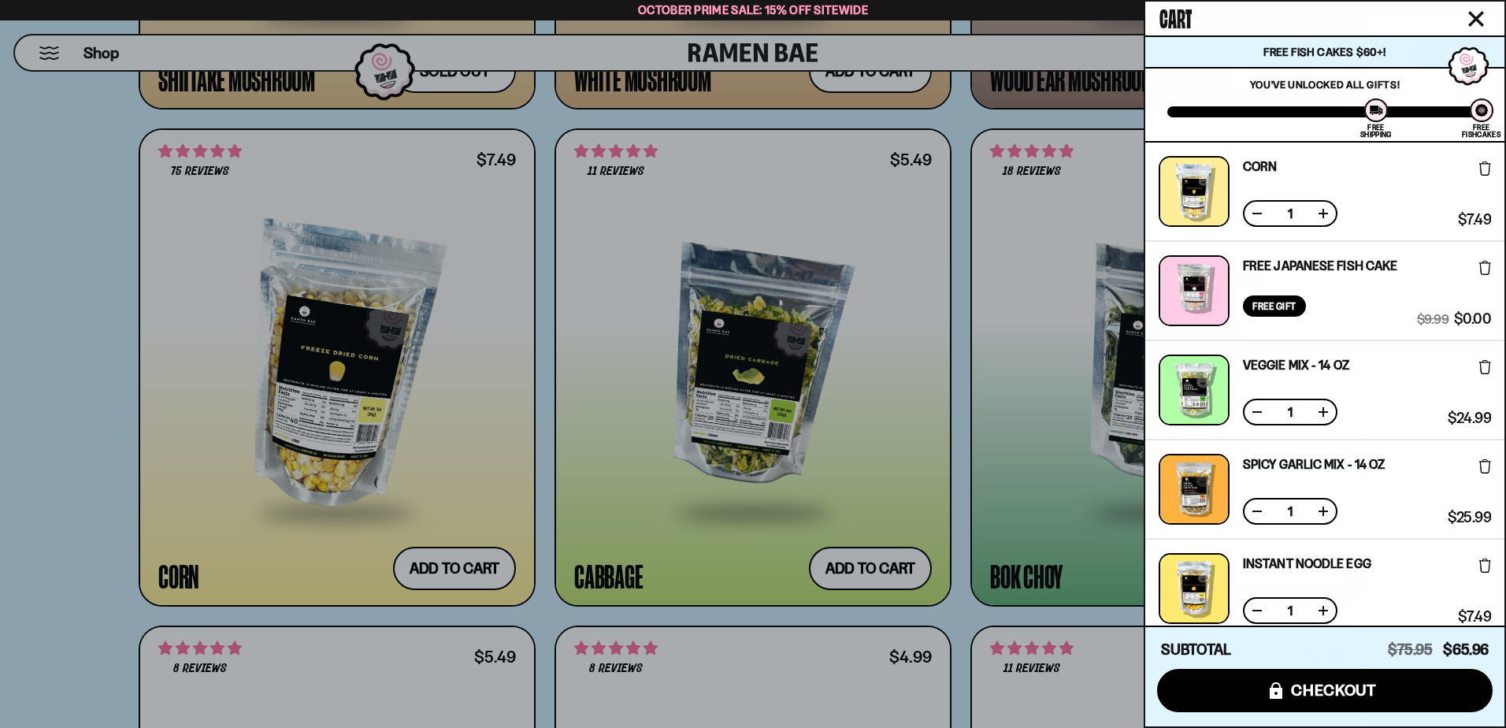
scroll to position [284, 0]
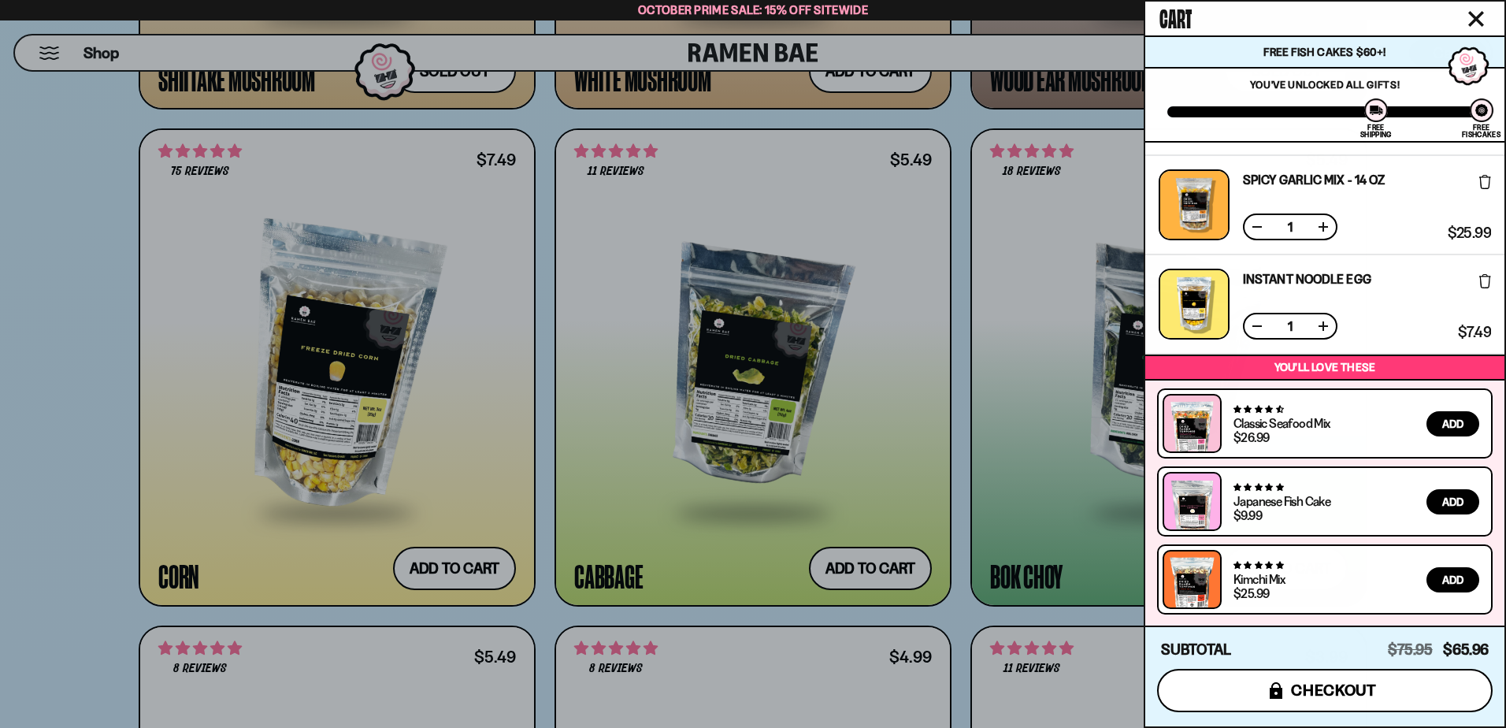
click at [1350, 694] on span "checkout" at bounding box center [1334, 689] width 86 height 17
